Goal: Book appointment/travel/reservation

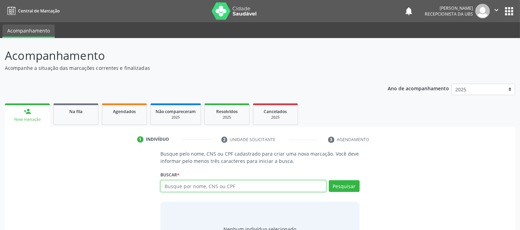
click at [219, 187] on input "text" at bounding box center [243, 187] width 166 height 12
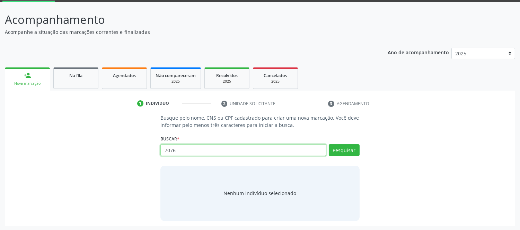
type input "7076"
click at [302, 150] on input "7076" at bounding box center [243, 150] width 166 height 12
drag, startPoint x: 302, startPoint y: 150, endPoint x: 312, endPoint y: 146, distance: 10.7
click at [309, 148] on input "7076" at bounding box center [243, 150] width 166 height 12
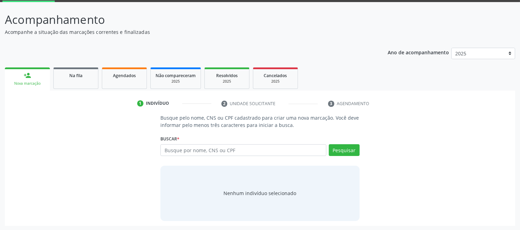
click at [16, 72] on link "person_add Nova marcação" at bounding box center [27, 79] width 45 height 23
click at [28, 81] on div "Nova marcação" at bounding box center [27, 83] width 35 height 5
click at [78, 75] on span "Na fila" at bounding box center [75, 76] width 13 height 6
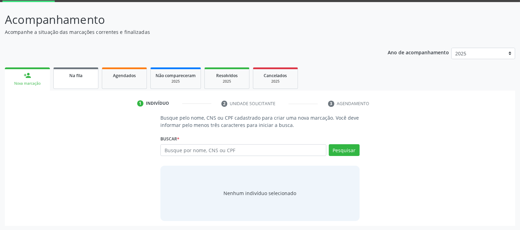
scroll to position [0, 0]
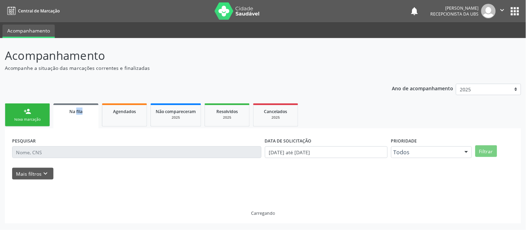
click at [78, 75] on div "Acompanhamento Acompanhe a situação das marcações correntes e finalizadas Relat…" at bounding box center [263, 135] width 516 height 177
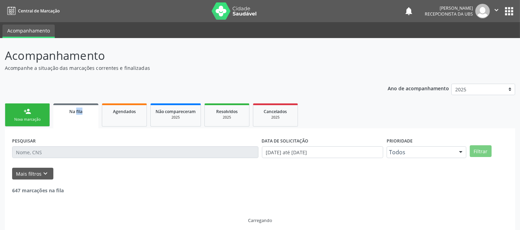
click at [29, 115] on div "person_add" at bounding box center [28, 112] width 8 height 8
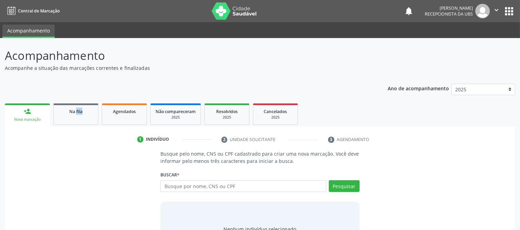
click at [29, 115] on div "person_add" at bounding box center [28, 112] width 8 height 8
click at [339, 182] on button "Pesquisar" at bounding box center [344, 187] width 31 height 12
click at [283, 184] on input "text" at bounding box center [243, 187] width 166 height 12
click at [279, 186] on input "707603245938299" at bounding box center [243, 187] width 166 height 12
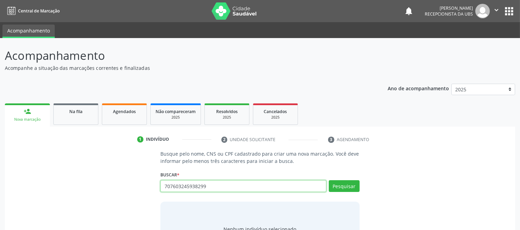
click at [279, 186] on input "707603245938299" at bounding box center [243, 187] width 166 height 12
type input "707603245938299"
click at [345, 183] on button "Pesquisar" at bounding box center [344, 187] width 31 height 12
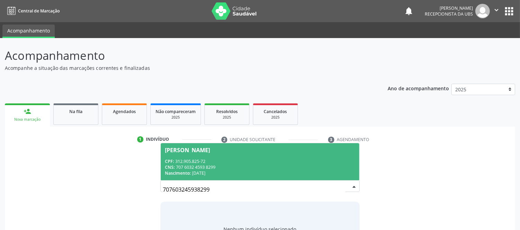
click at [211, 161] on div "CPF: 312.905.825-72" at bounding box center [260, 162] width 190 height 6
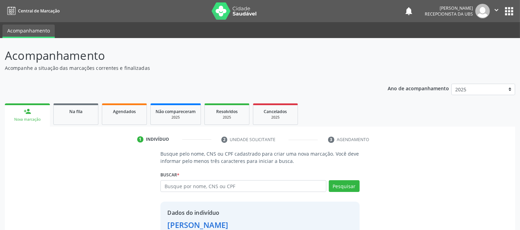
scroll to position [47, 0]
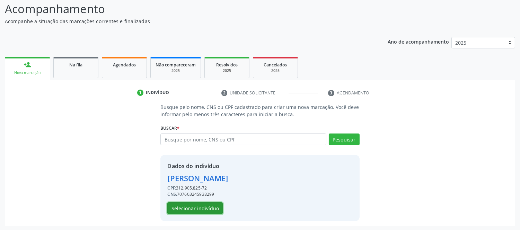
click at [198, 210] on button "Selecionar indivíduo" at bounding box center [194, 209] width 55 height 12
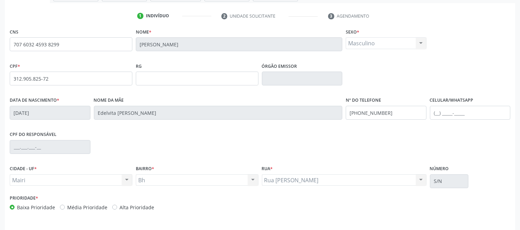
scroll to position [144, 0]
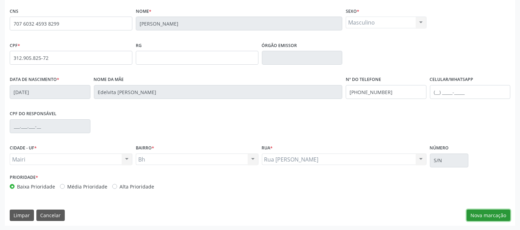
click at [496, 214] on button "Nova marcação" at bounding box center [489, 216] width 44 height 12
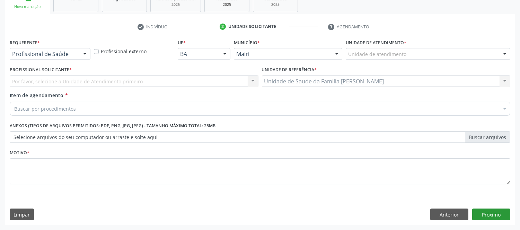
scroll to position [113, 0]
click at [507, 54] on div at bounding box center [505, 55] width 10 height 12
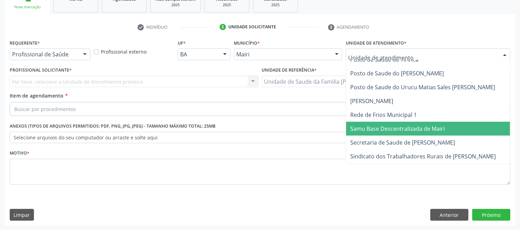
scroll to position [500, 0]
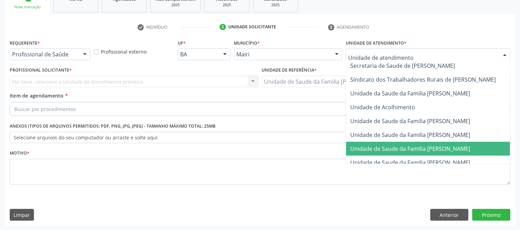
click at [453, 148] on span "Unidade de Saude da Familia [PERSON_NAME]" at bounding box center [410, 149] width 120 height 8
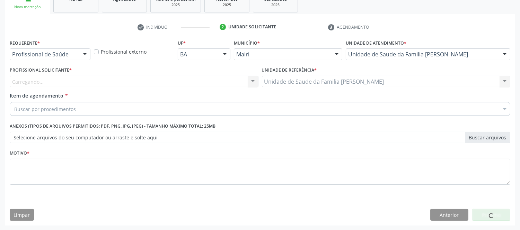
click at [164, 83] on div "Carregando..." at bounding box center [134, 82] width 249 height 12
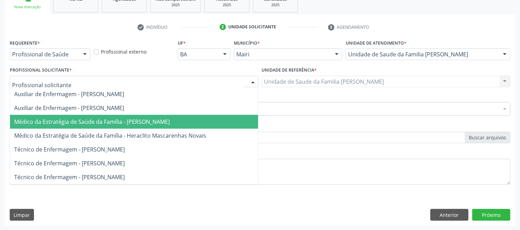
click at [101, 118] on span "Médico da Estratégia de Saúde da Família - [PERSON_NAME]" at bounding box center [92, 122] width 156 height 8
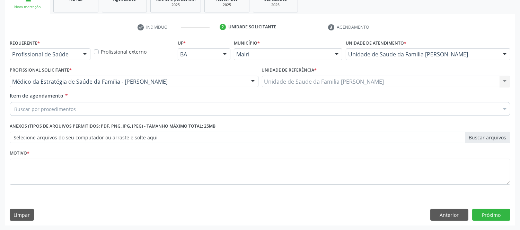
click at [96, 111] on div "Buscar por procedimentos" at bounding box center [260, 109] width 501 height 14
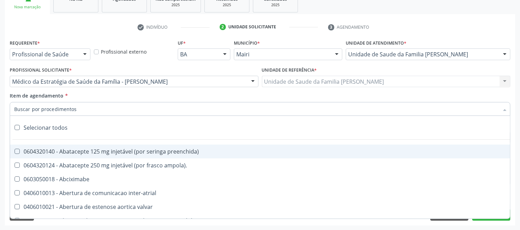
click at [94, 109] on input "Item de agendamento *" at bounding box center [256, 109] width 485 height 14
type input "#"
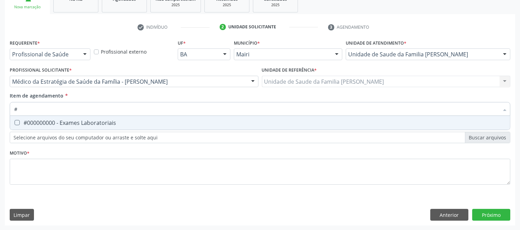
click at [64, 124] on div "#000000000 - Exames Laboratoriais" at bounding box center [260, 123] width 492 height 6
checkbox Laboratoriais "true"
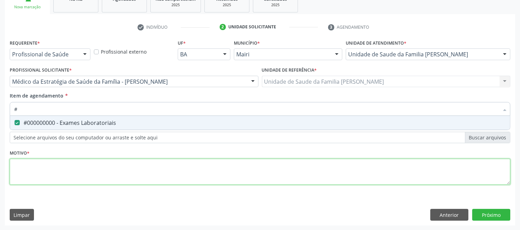
click at [100, 177] on div "Requerente * Profissional de Saúde Profissional de Saúde Paciente Nenhum result…" at bounding box center [260, 116] width 501 height 157
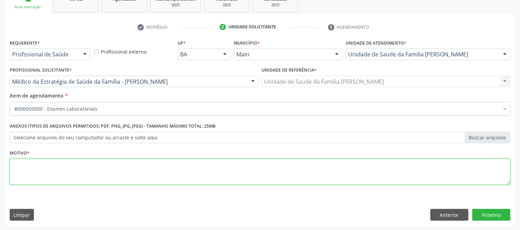
click at [100, 177] on li "Não selecionados" at bounding box center [281, 176] width 542 height 18
type textarea "avaliaçao"
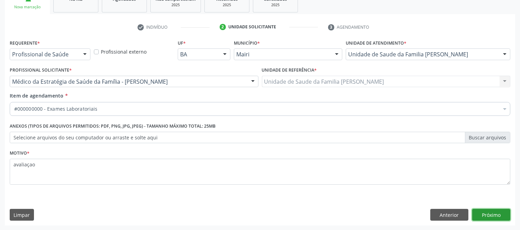
click at [494, 219] on button "Próximo" at bounding box center [491, 215] width 38 height 12
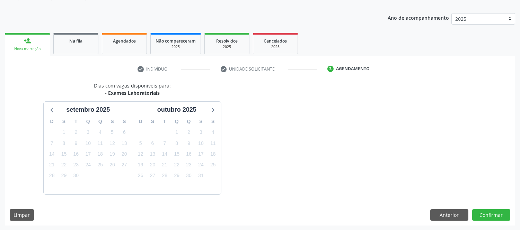
scroll to position [91, 0]
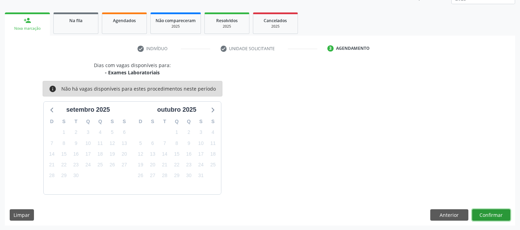
click at [502, 212] on button "Confirmar" at bounding box center [491, 216] width 38 height 12
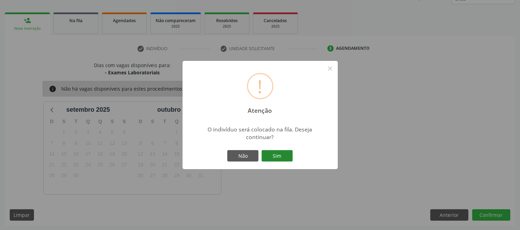
click at [278, 154] on button "Sim" at bounding box center [277, 156] width 31 height 12
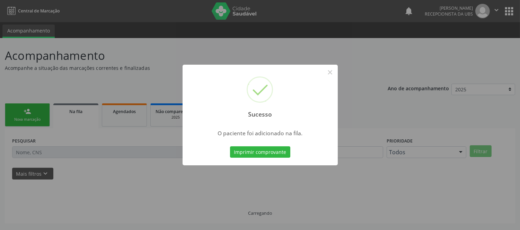
scroll to position [0, 0]
click at [275, 154] on button "Imprimir comprovante" at bounding box center [260, 153] width 60 height 12
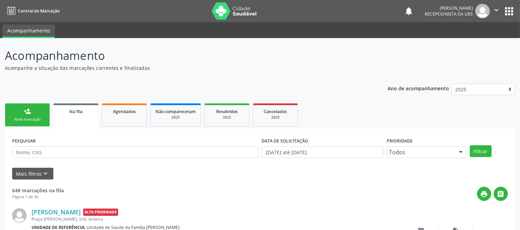
click at [34, 116] on link "person_add Nova marcação" at bounding box center [27, 115] width 45 height 23
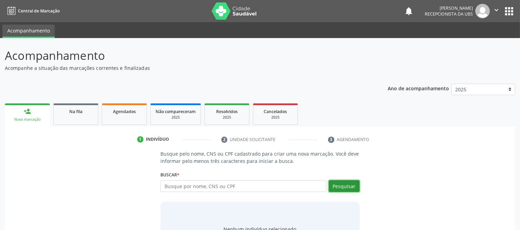
click at [345, 184] on button "Pesquisar" at bounding box center [344, 187] width 31 height 12
click at [240, 189] on input "text" at bounding box center [243, 187] width 166 height 12
click at [344, 189] on button "Pesquisar" at bounding box center [344, 187] width 31 height 12
click at [33, 115] on link "person_add Nova marcação" at bounding box center [27, 115] width 45 height 23
click at [232, 187] on input "text" at bounding box center [243, 187] width 166 height 12
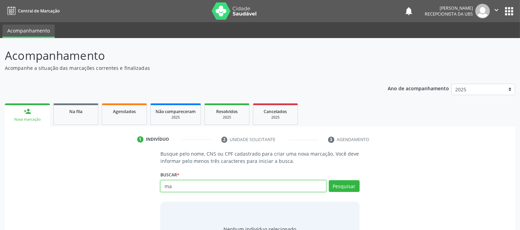
type input "m"
type input "[PERSON_NAME]"
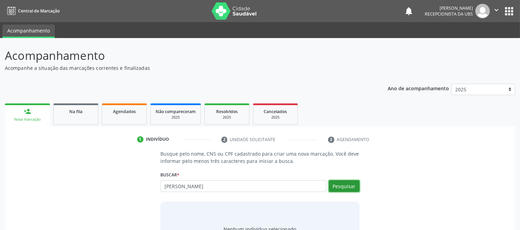
click at [353, 185] on button "Pesquisar" at bounding box center [344, 187] width 31 height 12
type input "[PERSON_NAME]"
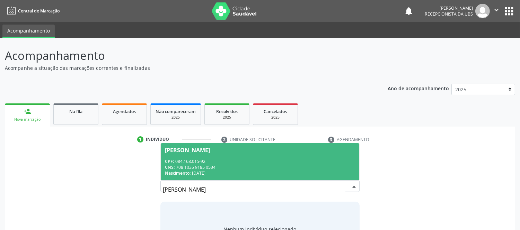
click at [226, 159] on div "CPF: 084.168.015-92" at bounding box center [260, 162] width 190 height 6
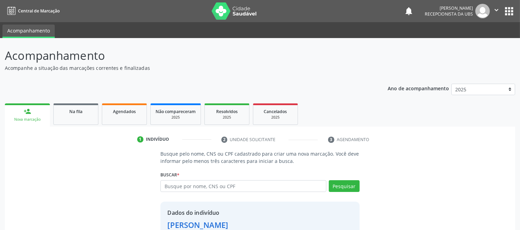
scroll to position [47, 0]
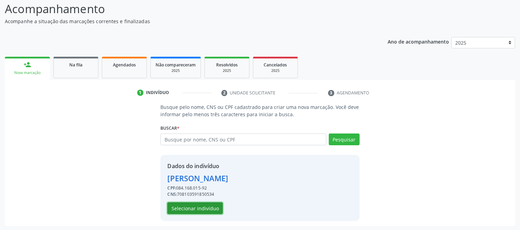
click at [196, 206] on button "Selecionar indivíduo" at bounding box center [194, 209] width 55 height 12
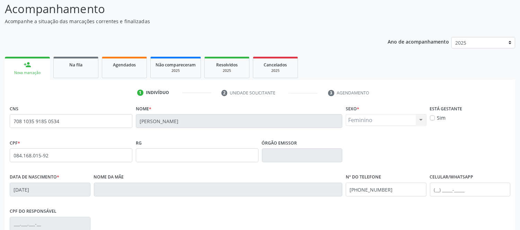
scroll to position [144, 0]
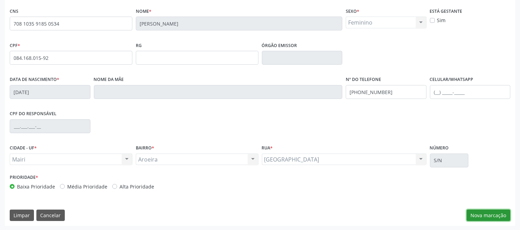
click at [496, 214] on button "Nova marcação" at bounding box center [489, 216] width 44 height 12
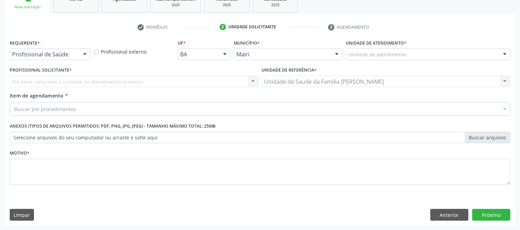
click at [503, 54] on div at bounding box center [505, 55] width 10 height 12
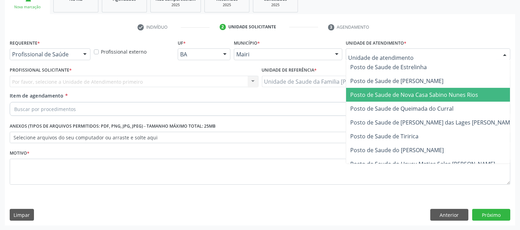
scroll to position [526, 0]
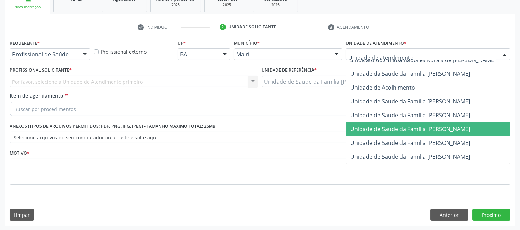
click at [434, 125] on span "Unidade de Saude da Familia [PERSON_NAME]" at bounding box center [410, 129] width 120 height 8
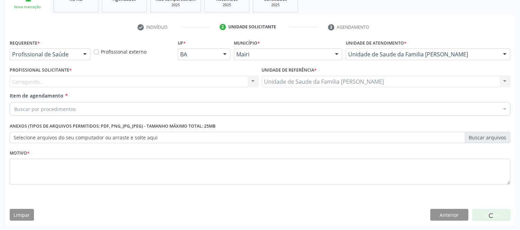
click at [59, 80] on div "Carregando... Nenhum resultado encontrado para: " " Não há nenhuma opção para s…" at bounding box center [134, 82] width 249 height 12
click at [39, 81] on div "Carregando... Nenhum resultado encontrado para: " " Não há nenhuma opção para s…" at bounding box center [134, 82] width 249 height 12
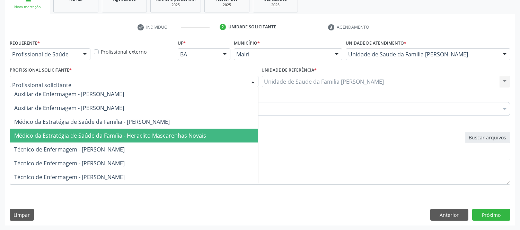
click at [163, 137] on span "Médico da Estratégia de Saúde da Família - Heraclito Mascarenhas Novais" at bounding box center [110, 136] width 192 height 8
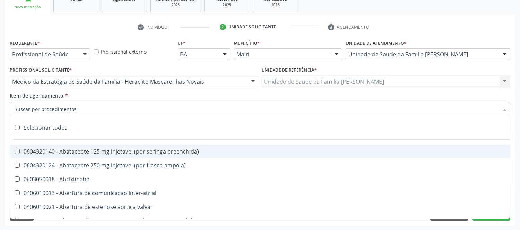
type input "#"
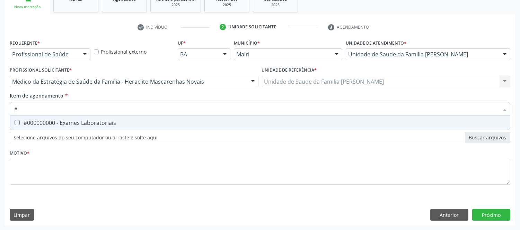
click at [80, 122] on div "#000000000 - Exames Laboratoriais" at bounding box center [260, 123] width 492 height 6
checkbox Laboratoriais "true"
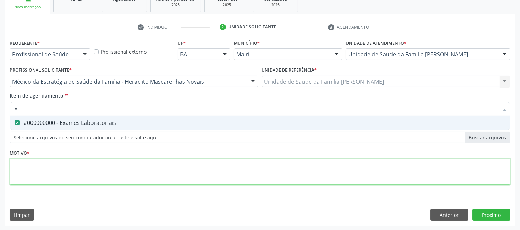
click at [92, 174] on div "Requerente * Profissional de Saúde Profissional de Saúde Paciente Nenhum result…" at bounding box center [260, 116] width 501 height 157
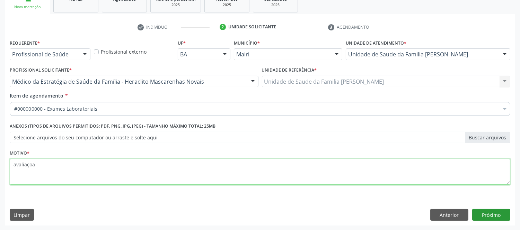
type textarea "avaliaçoa"
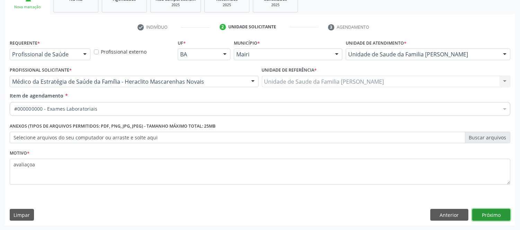
click at [502, 218] on button "Próximo" at bounding box center [491, 215] width 38 height 12
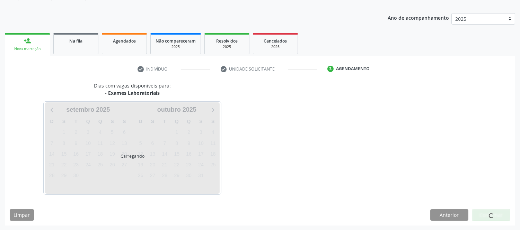
scroll to position [91, 0]
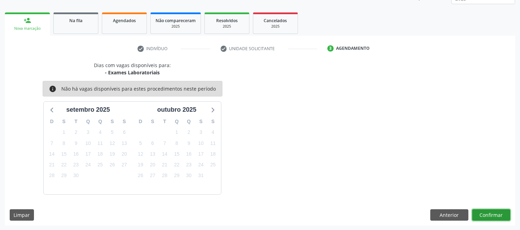
click at [506, 219] on button "Confirmar" at bounding box center [491, 216] width 38 height 12
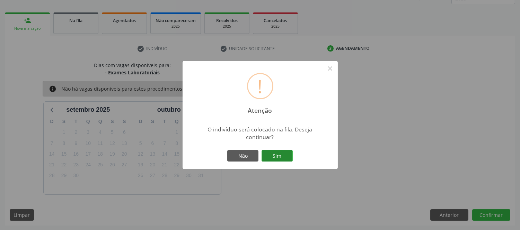
click at [278, 155] on button "Sim" at bounding box center [277, 156] width 31 height 12
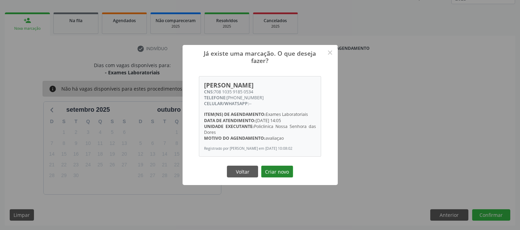
click at [282, 175] on button "Criar novo" at bounding box center [277, 172] width 32 height 12
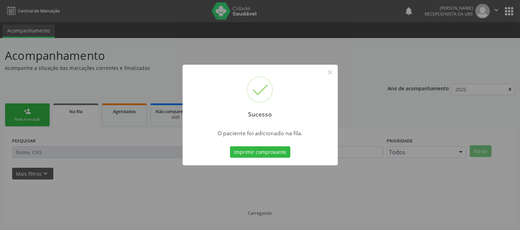
scroll to position [0, 0]
click at [267, 151] on button "Imprimir comprovante" at bounding box center [260, 153] width 60 height 12
